Goal: Task Accomplishment & Management: Manage account settings

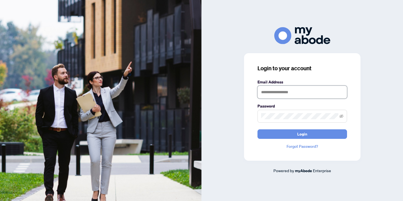
click at [270, 96] on input "text" at bounding box center [303, 92] width 90 height 13
type input "**********"
click at [258, 129] on button "Login" at bounding box center [303, 134] width 90 height 10
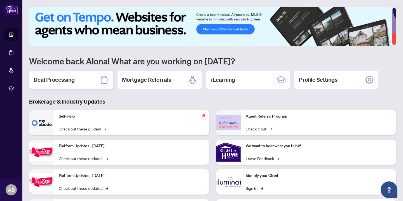
click at [77, 77] on div "Deal Processing" at bounding box center [71, 80] width 84 height 18
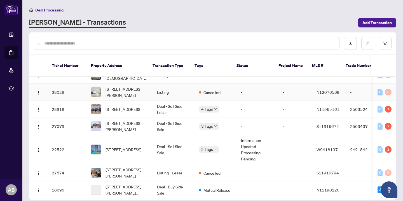
scroll to position [196, 0]
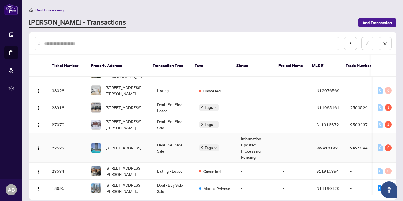
click at [211, 146] on td "2 Tags" at bounding box center [216, 147] width 42 height 29
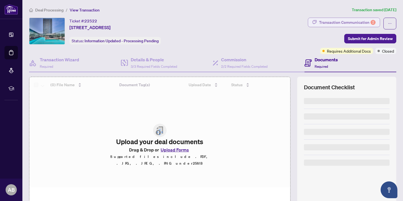
click at [334, 23] on div "Transaction Communication 2" at bounding box center [347, 22] width 57 height 9
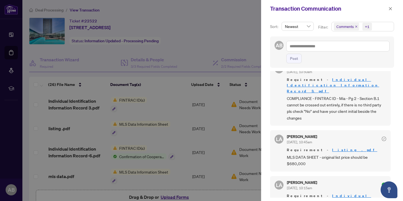
scroll to position [16, 0]
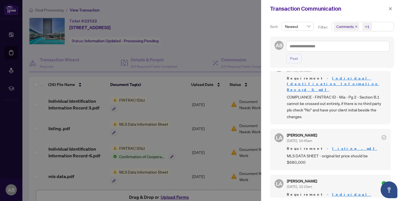
click at [160, 89] on div at bounding box center [201, 100] width 403 height 201
click at [391, 8] on icon "close" at bounding box center [391, 9] width 4 height 4
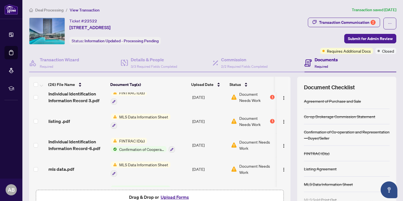
scroll to position [7, 0]
click at [171, 197] on button "Upload Forms" at bounding box center [175, 197] width 32 height 7
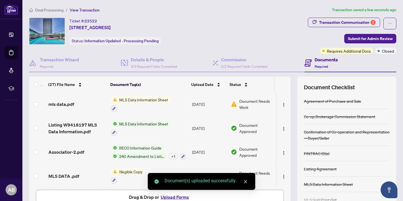
scroll to position [94, 0]
click at [134, 102] on span "MLS Data Information Sheet" at bounding box center [144, 100] width 54 height 6
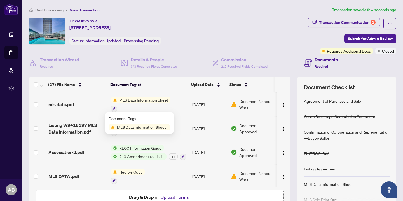
click at [136, 126] on span "MLS Data Information Sheet" at bounding box center [142, 127] width 54 height 6
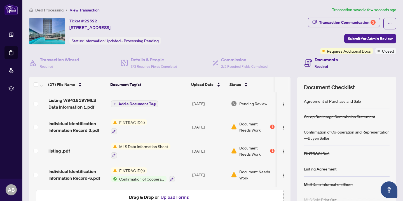
click at [86, 100] on span "Listing W9418197MLS Data Information 1.pdf" at bounding box center [77, 103] width 58 height 13
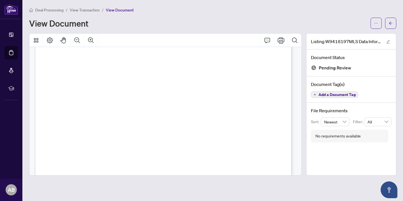
scroll to position [76, 0]
